Goal: Transaction & Acquisition: Purchase product/service

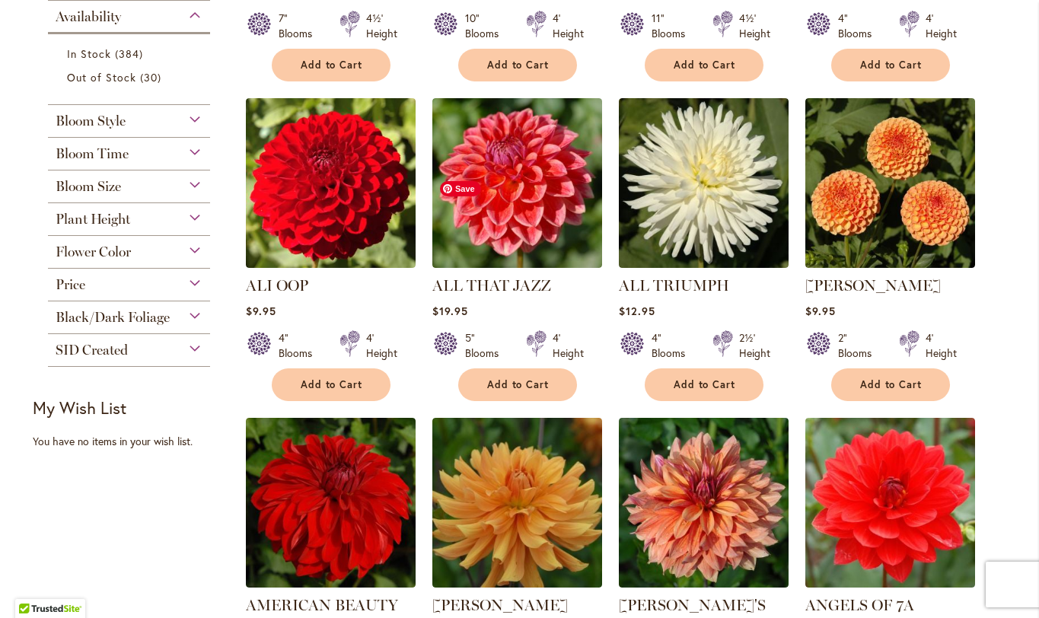
scroll to position [588, 0]
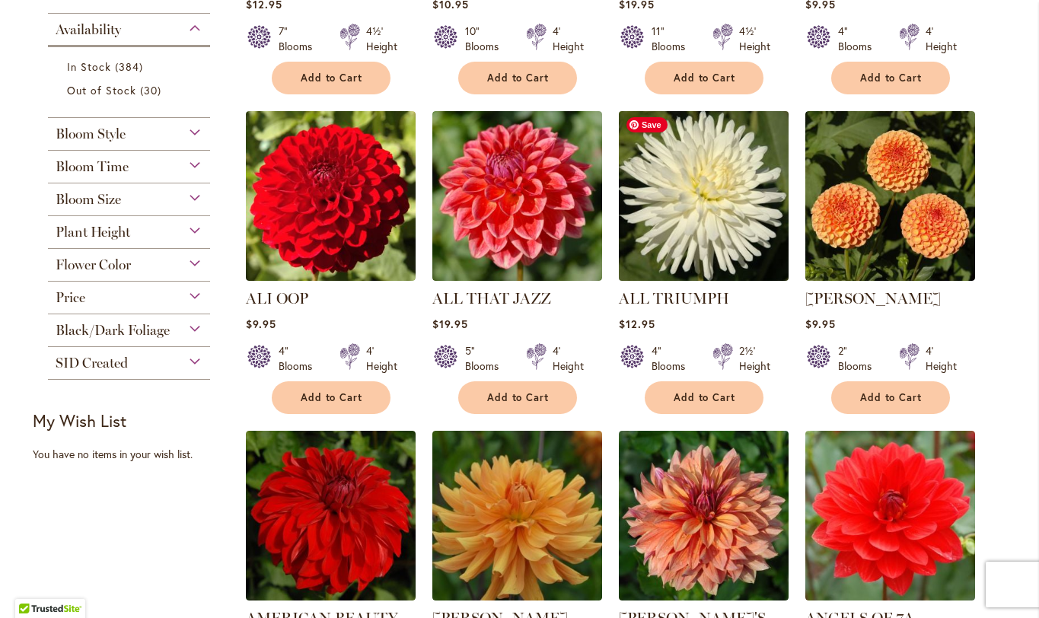
click at [709, 249] on img at bounding box center [703, 196] width 178 height 178
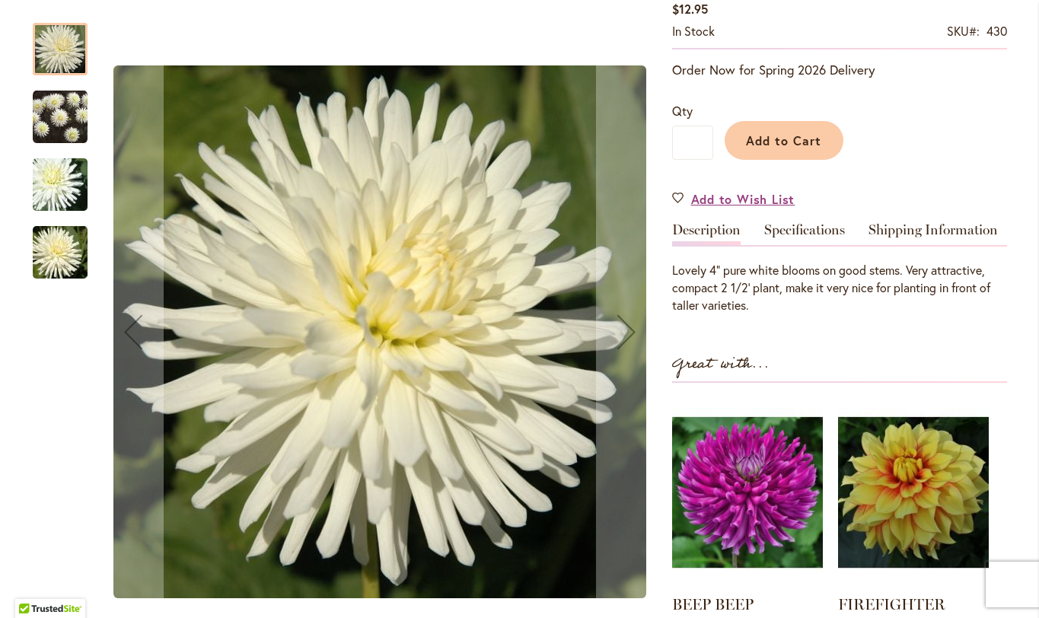
scroll to position [279, 0]
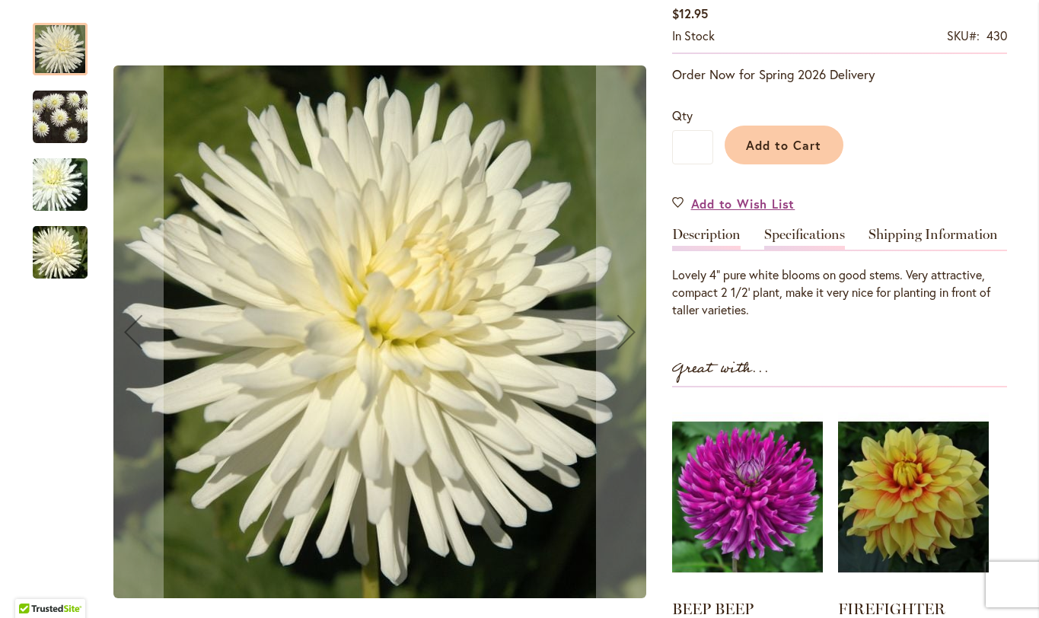
click at [801, 234] on link "Specifications" at bounding box center [804, 239] width 81 height 22
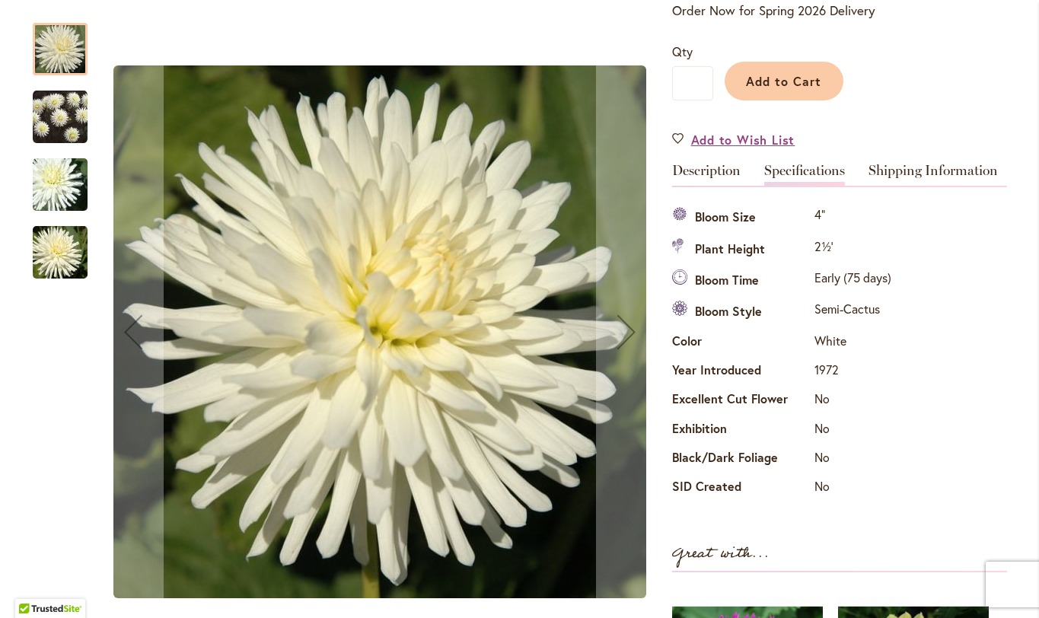
scroll to position [334, 0]
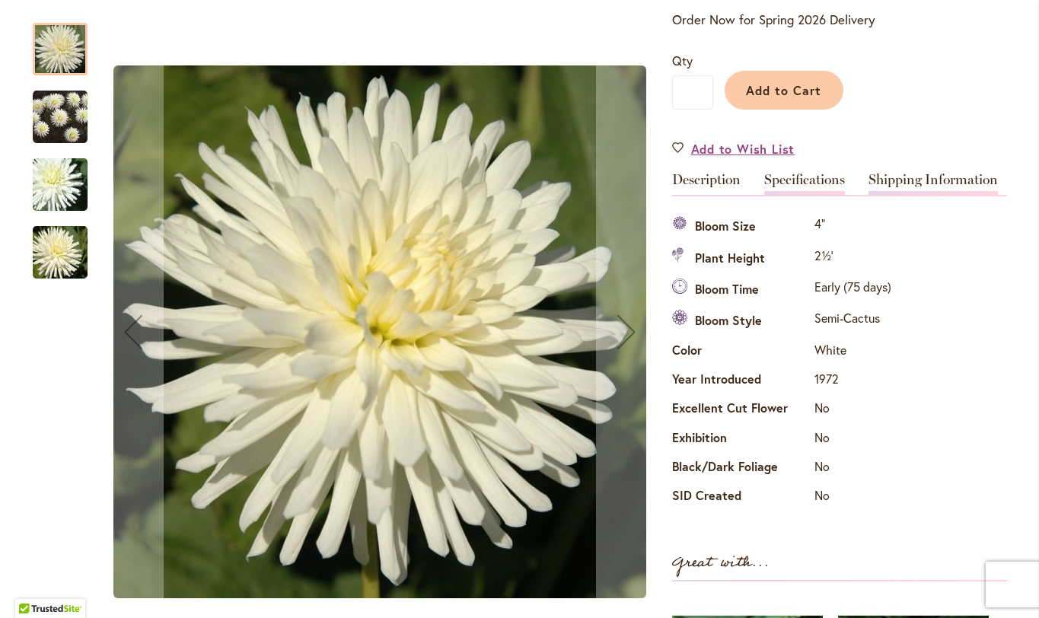
click at [906, 182] on link "Shipping Information" at bounding box center [932, 184] width 129 height 22
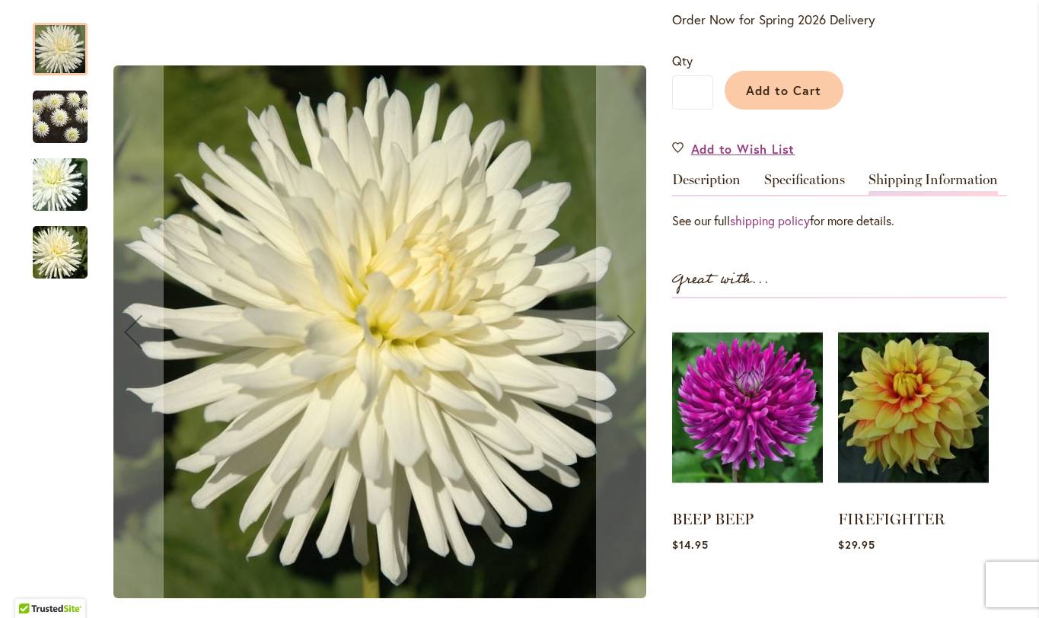
click at [906, 182] on link "Shipping Information" at bounding box center [932, 184] width 129 height 22
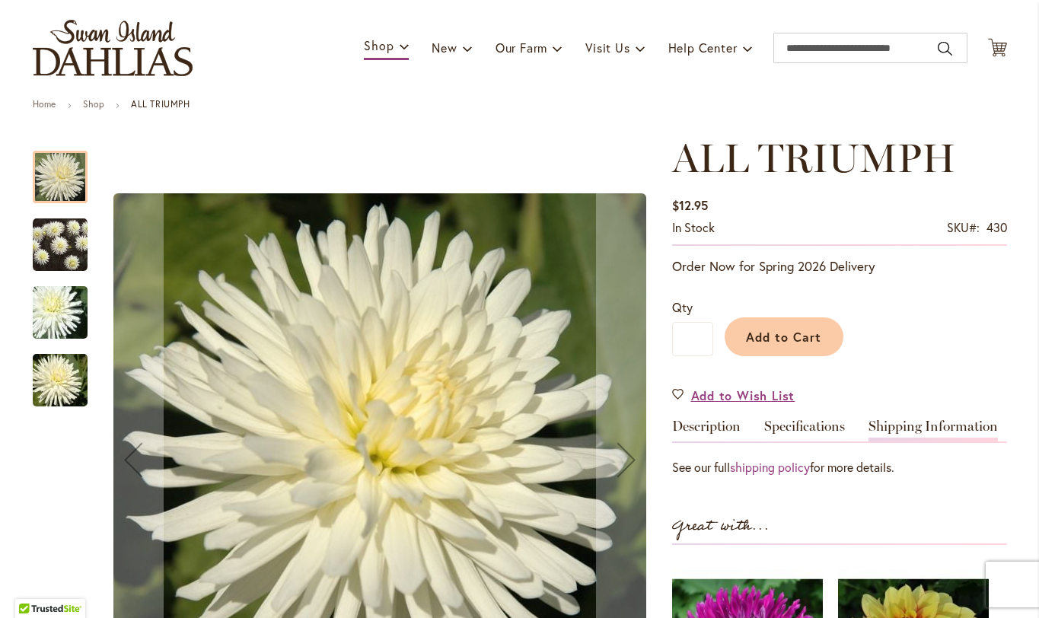
scroll to position [83, 0]
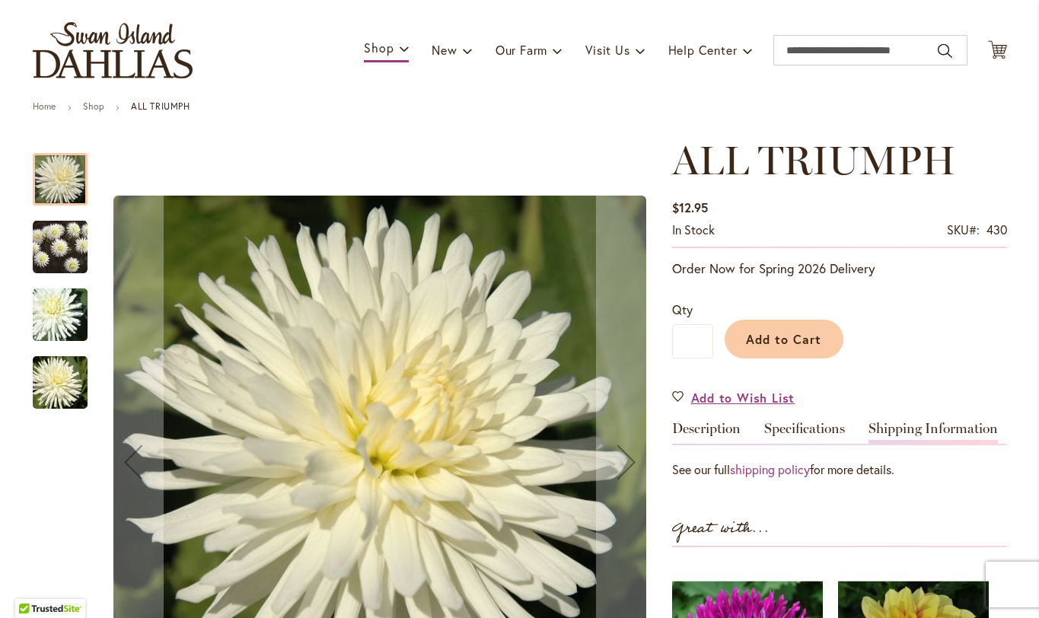
click at [57, 266] on img "ALL TRIUMPH" at bounding box center [60, 247] width 55 height 56
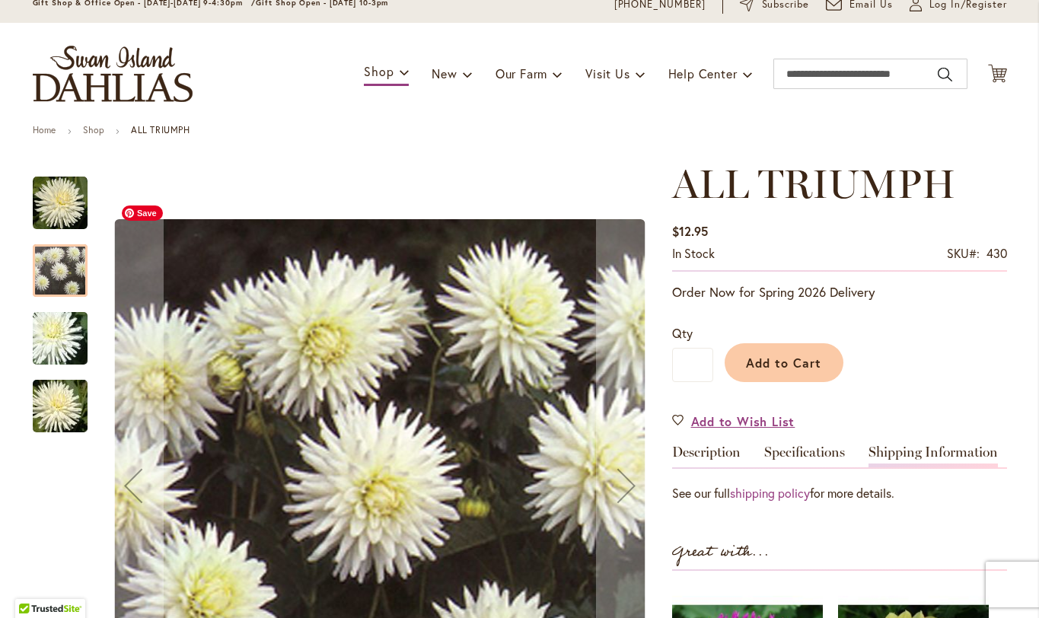
scroll to position [59, 0]
